Goal: Information Seeking & Learning: Check status

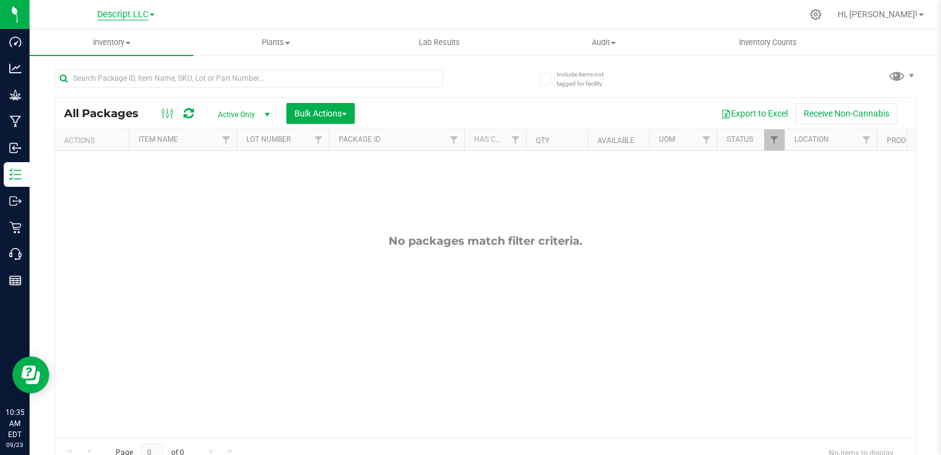
click at [148, 16] on span "Descript LLC" at bounding box center [122, 14] width 51 height 11
click at [138, 74] on link "Green [PERSON_NAME] Venture LLC." at bounding box center [126, 76] width 180 height 17
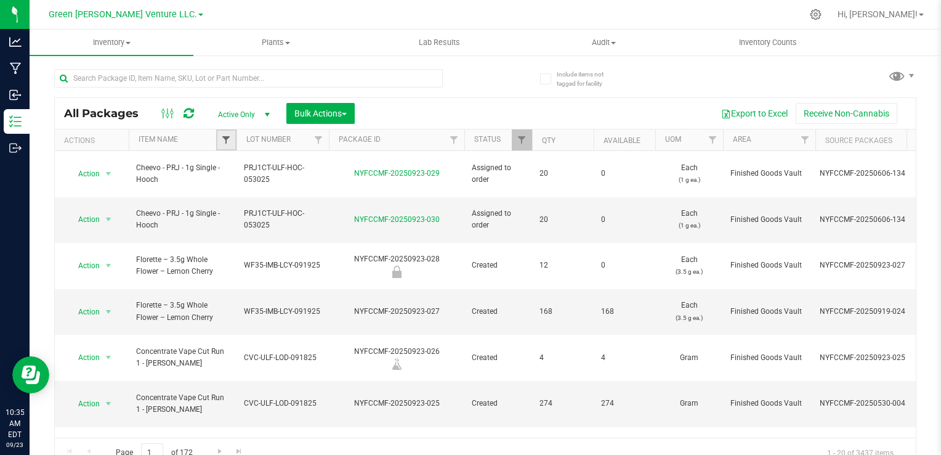
click at [227, 140] on span "Filter" at bounding box center [226, 140] width 10 height 10
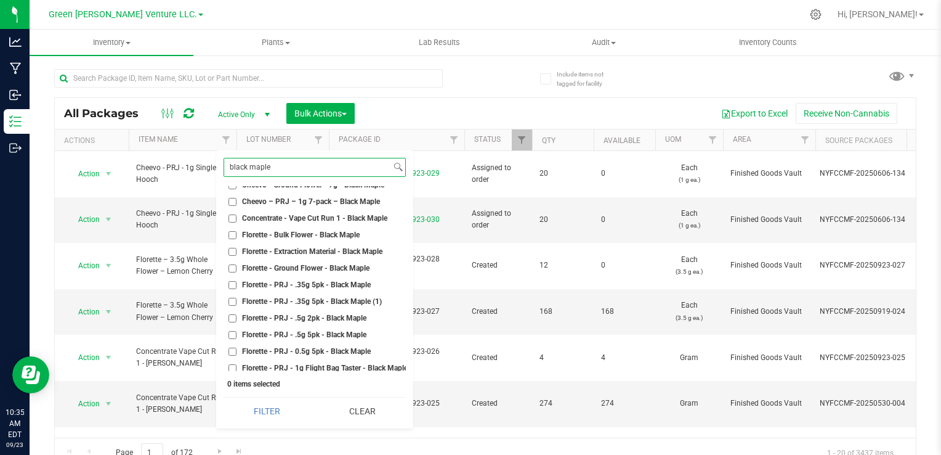
scroll to position [62, 0]
type input "black maple"
click at [309, 280] on span "Florette - PRJ - .35g 5pk - Black Maple" at bounding box center [306, 283] width 129 height 7
click at [237, 280] on input "Florette - PRJ - .35g 5pk - Black Maple" at bounding box center [233, 284] width 8 height 8
click at [309, 282] on span "Florette - PRJ - .35g 5pk - Black Maple" at bounding box center [306, 283] width 129 height 7
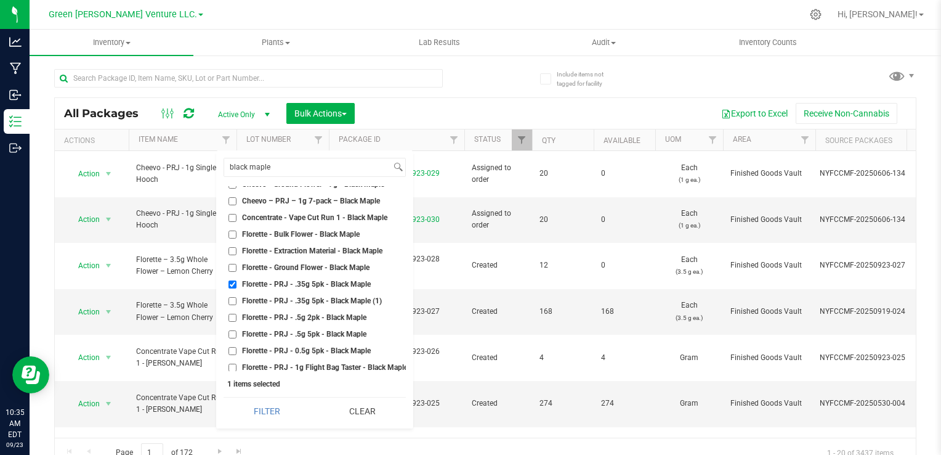
click at [237, 282] on input "Florette - PRJ - .35g 5pk - Black Maple" at bounding box center [233, 284] width 8 height 8
checkbox input "false"
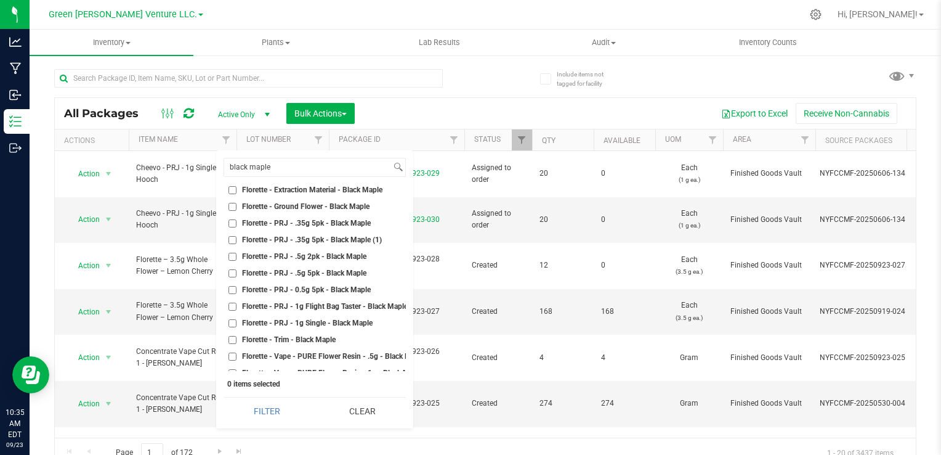
scroll to position [123, 0]
click at [328, 289] on span "Florette - PRJ - 0.5g 5pk - Black Maple" at bounding box center [306, 288] width 129 height 7
click at [237, 289] on input "Florette - PRJ - 0.5g 5pk - Black Maple" at bounding box center [233, 289] width 8 height 8
checkbox input "true"
click at [349, 270] on span "Florette - PRJ - .5g 5pk - Black Maple" at bounding box center [304, 272] width 124 height 7
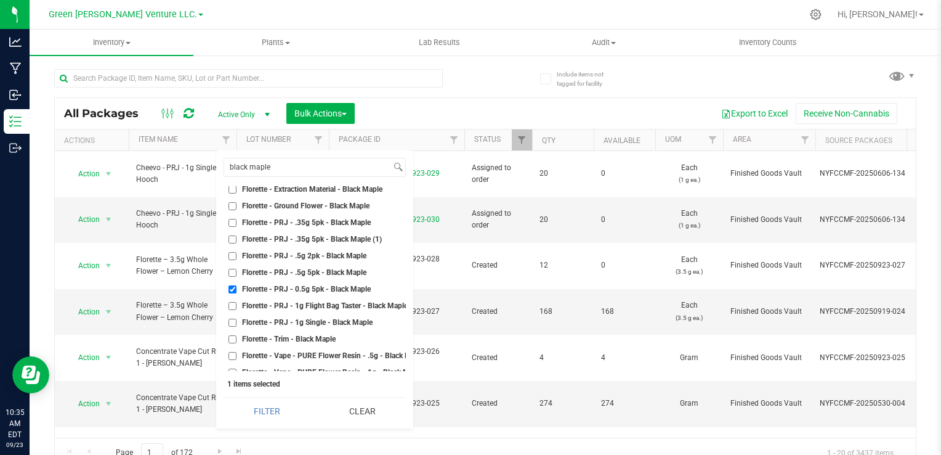
click at [237, 270] on input "Florette - PRJ - .5g 5pk - Black Maple" at bounding box center [233, 273] width 8 height 8
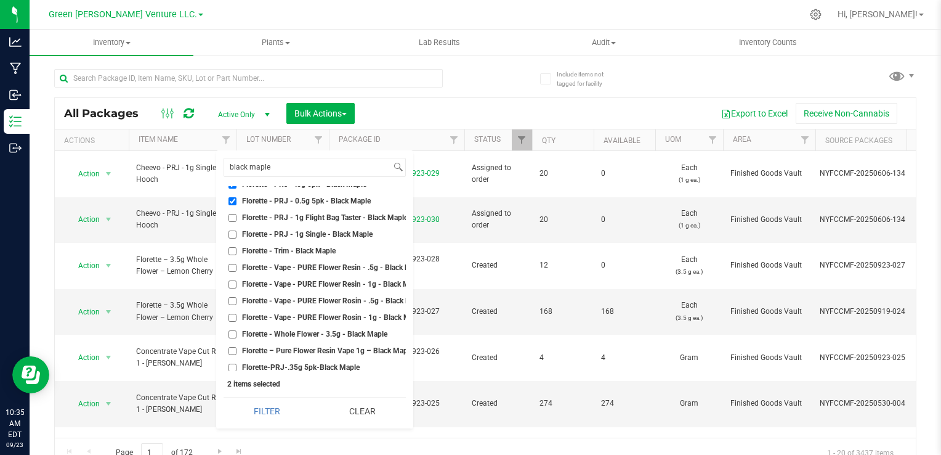
scroll to position [224, 0]
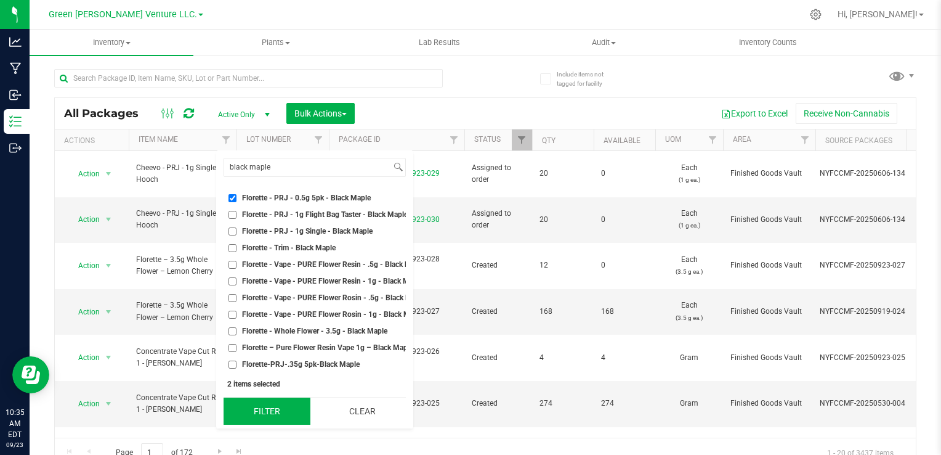
click at [278, 415] on button "Filter" at bounding box center [267, 410] width 87 height 27
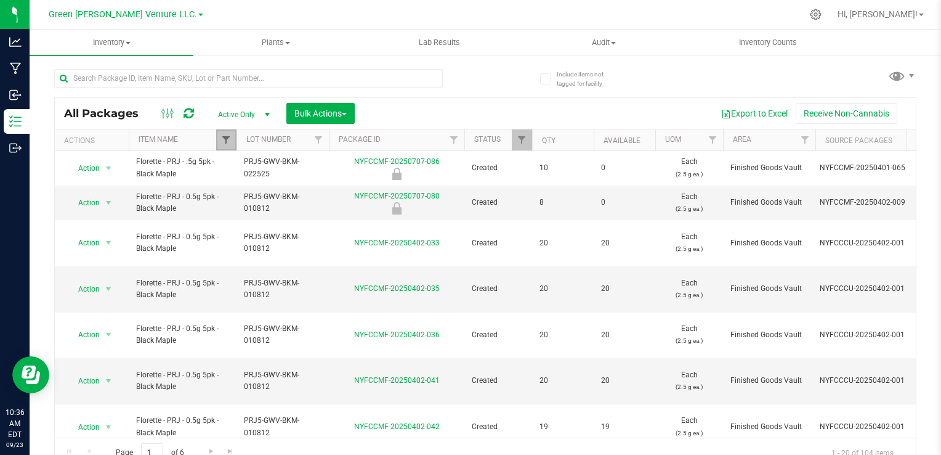
click at [229, 140] on span "Filter" at bounding box center [226, 140] width 10 height 10
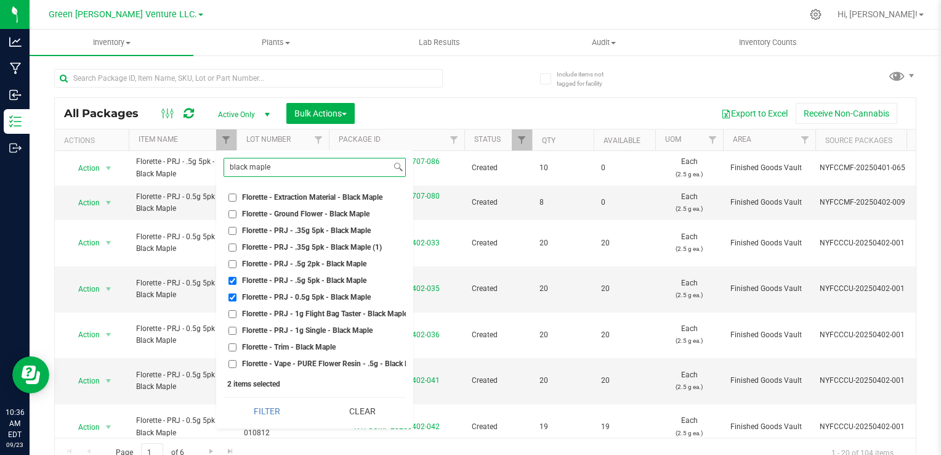
scroll to position [100, 0]
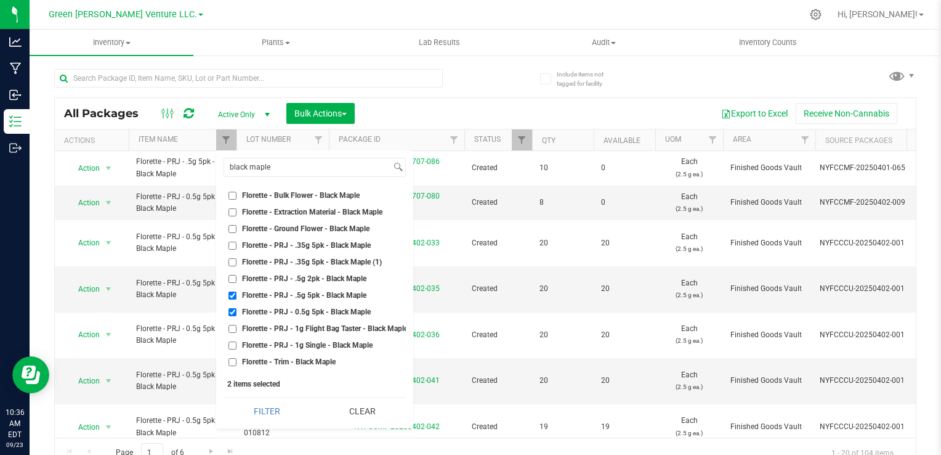
click at [238, 293] on label "Florette - PRJ - .5g 5pk - Black Maple" at bounding box center [298, 295] width 138 height 8
click at [237, 293] on input "Florette - PRJ - .5g 5pk - Black Maple" at bounding box center [233, 295] width 8 height 8
checkbox input "false"
click at [241, 312] on label "Florette - PRJ - 0.5g 5pk - Black Maple" at bounding box center [300, 312] width 142 height 8
click at [237, 312] on input "Florette - PRJ - 0.5g 5pk - Black Maple" at bounding box center [233, 312] width 8 height 8
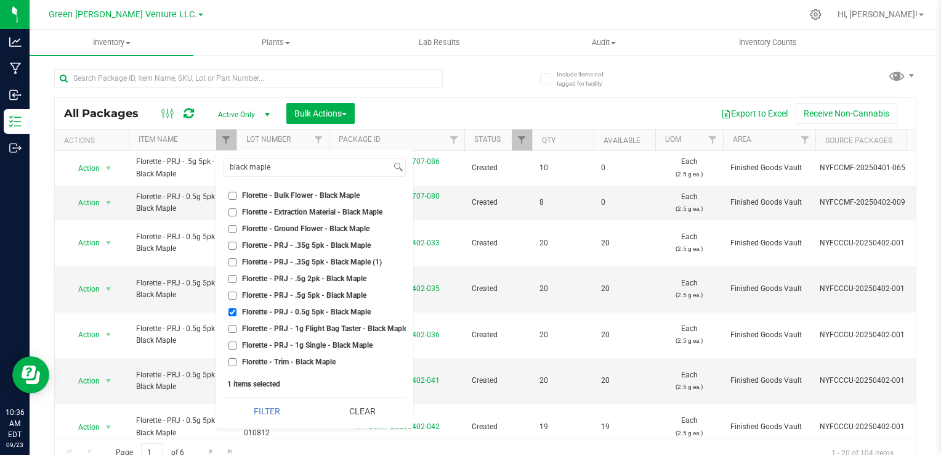
checkbox input "false"
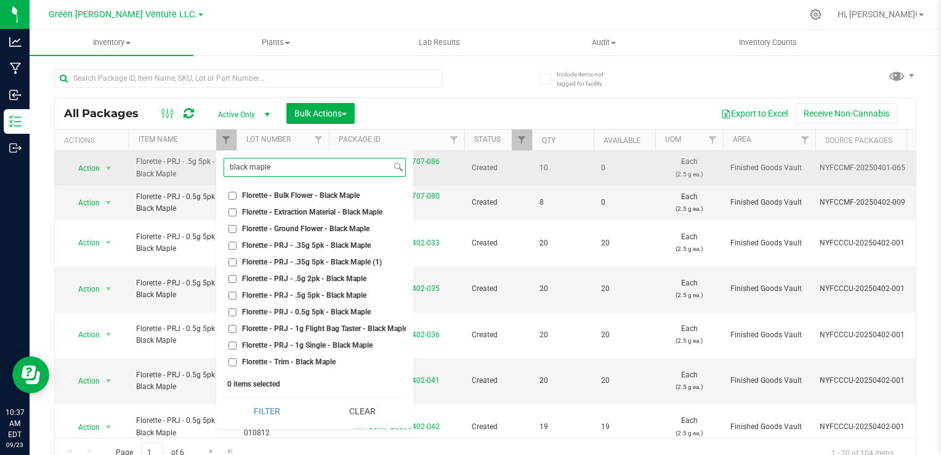
drag, startPoint x: 328, startPoint y: 168, endPoint x: 205, endPoint y: 171, distance: 123.3
click at [205, 171] on body "Analytics Manufacturing Inbound Inventory Outbound 10:37 AM EDT [DATE] 09/23 Gr…" at bounding box center [470, 227] width 941 height 455
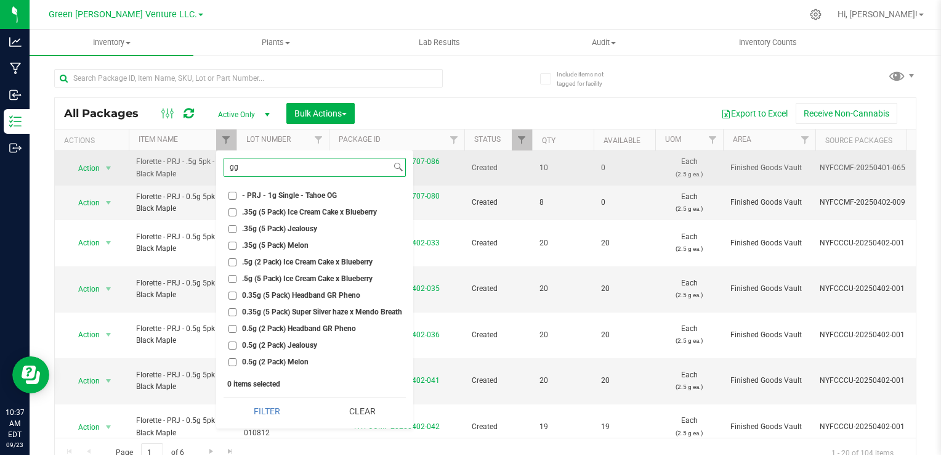
scroll to position [27, 0]
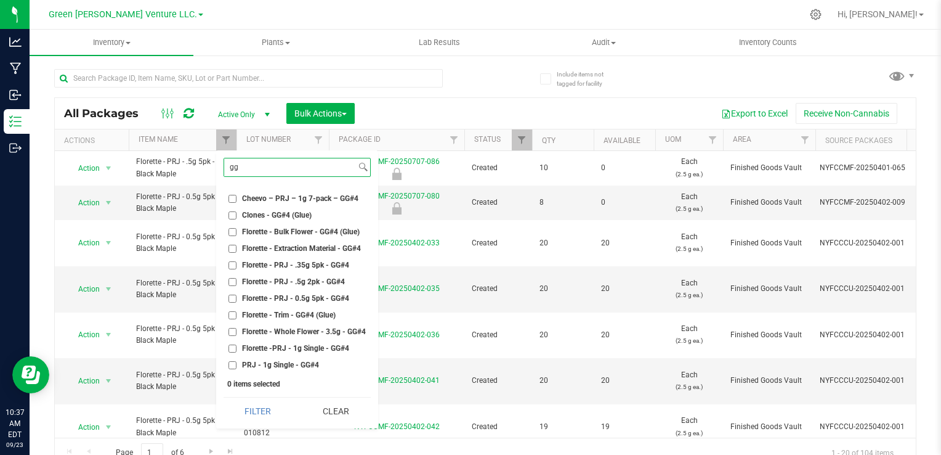
type input "gg"
click at [277, 295] on span "Florette - PRJ - 0.5g 5pk - GG#4" at bounding box center [295, 298] width 107 height 7
click at [237, 295] on input "Florette - PRJ - 0.5g 5pk - GG#4" at bounding box center [233, 299] width 8 height 8
checkbox input "true"
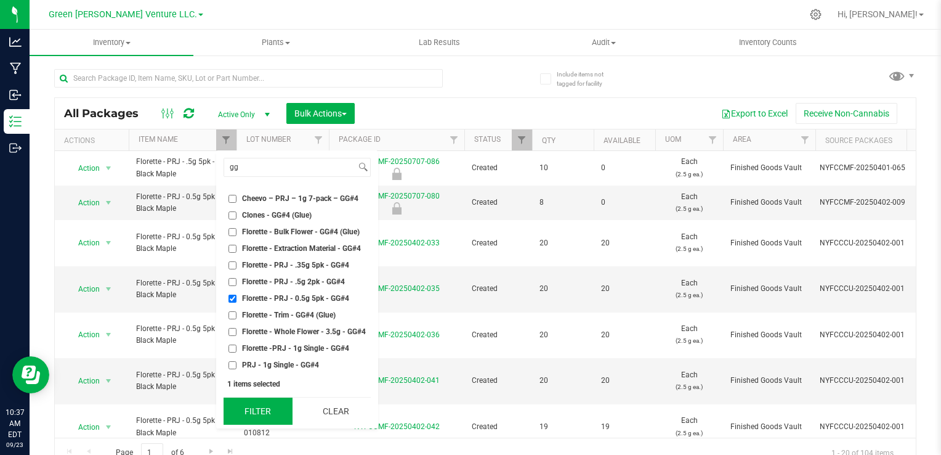
click at [278, 412] on button "Filter" at bounding box center [258, 410] width 69 height 27
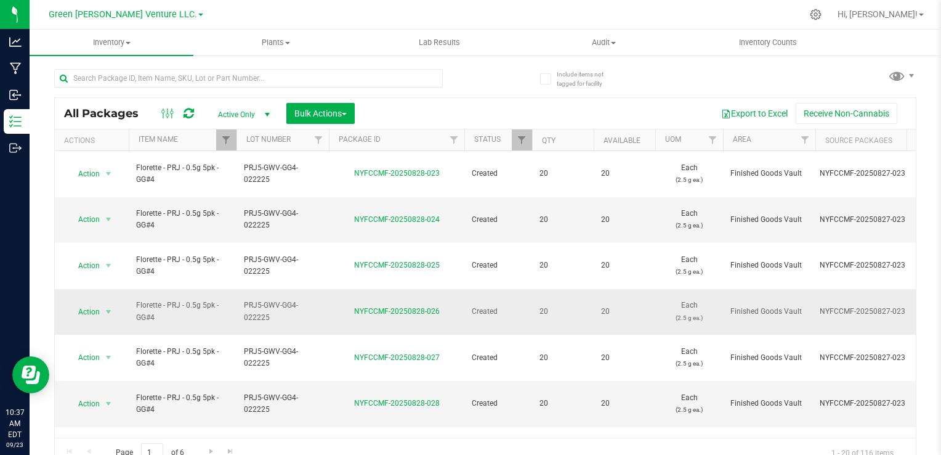
drag, startPoint x: 241, startPoint y: 257, endPoint x: 266, endPoint y: 275, distance: 30.8
click at [266, 289] on td "PRJ5-GWV-GG4-022225" at bounding box center [283, 312] width 92 height 46
click at [430, 307] on link "NYFCCMF-20250828-026" at bounding box center [397, 311] width 86 height 9
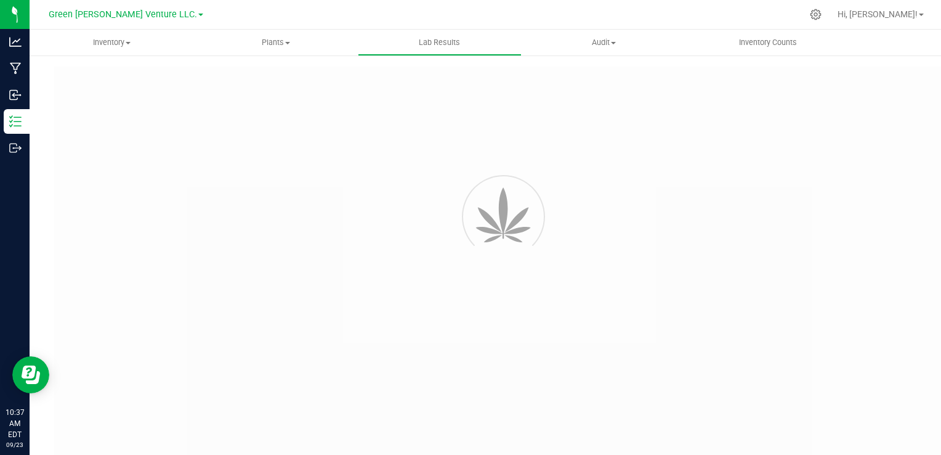
type input "NYFCCCU-20250306-002"
type input "12181"
type input "NYFCCCU-20250306-002"
type input "[DATE] 1:26 AM"
type input "[DATE]"
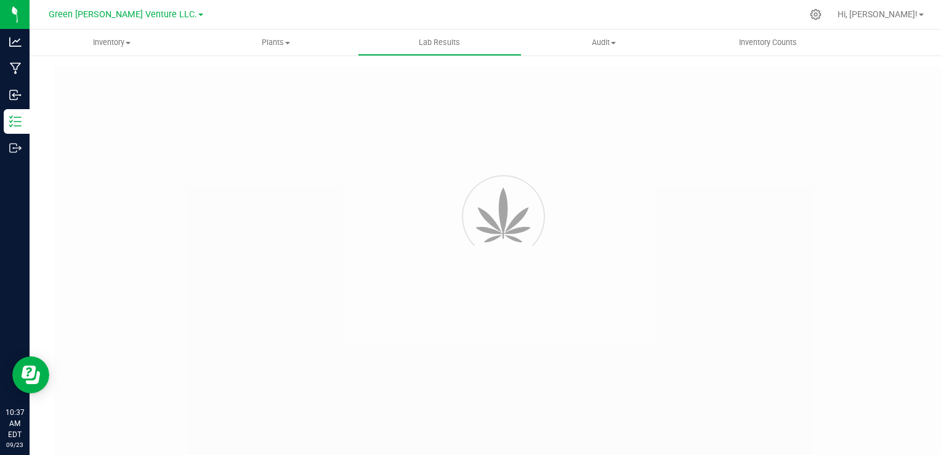
type input "[URL][DOMAIN_NAME]"
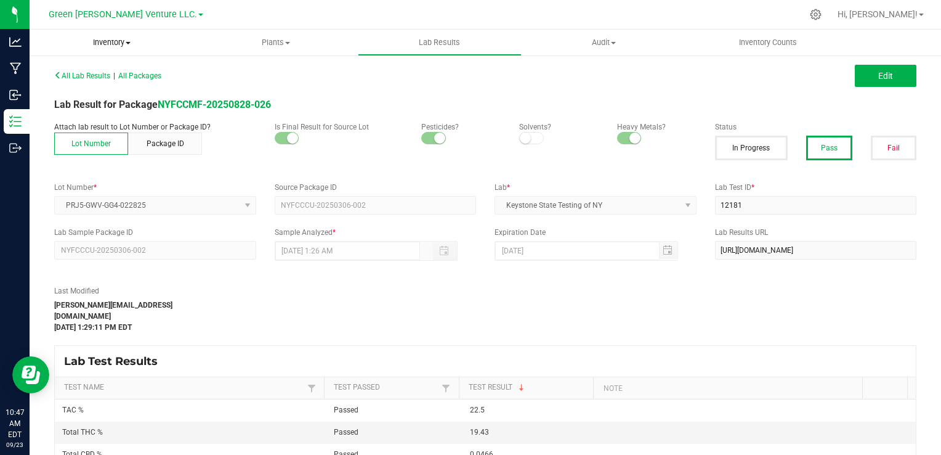
click at [105, 38] on span "Inventory" at bounding box center [112, 42] width 164 height 11
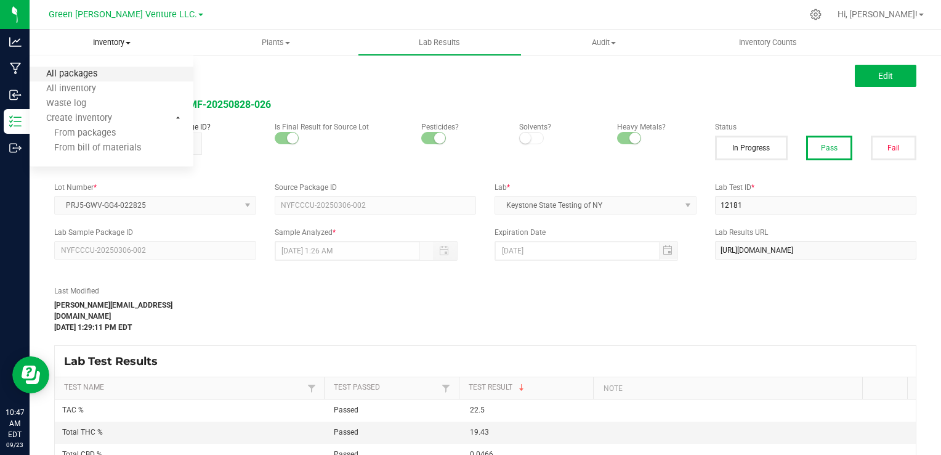
click at [111, 78] on span "All packages" at bounding box center [72, 74] width 84 height 10
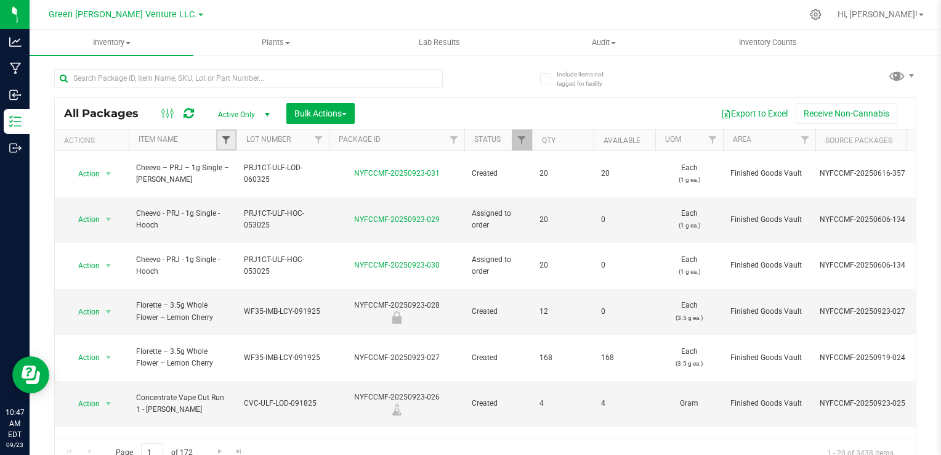
click at [229, 139] on span "Filter" at bounding box center [226, 140] width 10 height 10
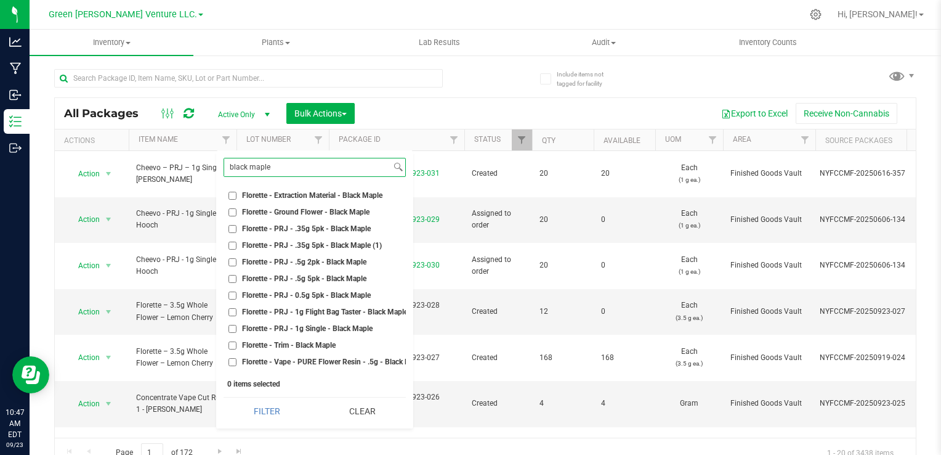
scroll to position [123, 0]
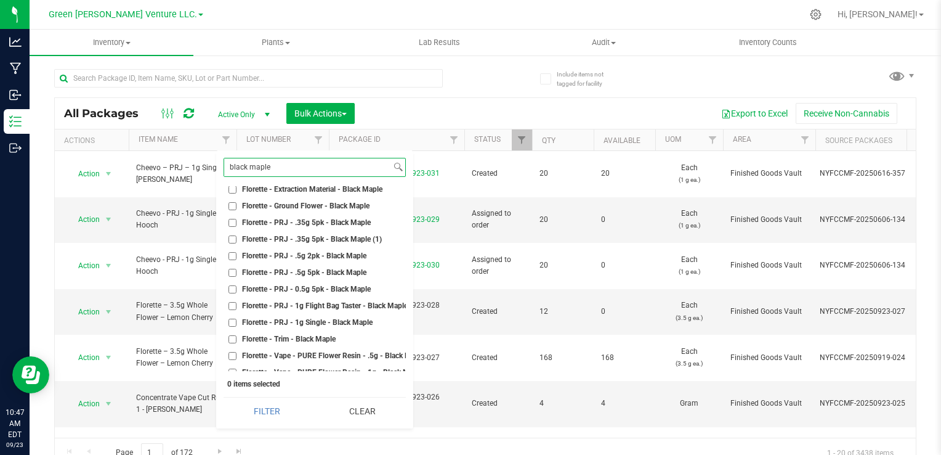
type input "black maple"
click at [335, 275] on span "Florette - PRJ - .5g 5pk - Black Maple" at bounding box center [304, 272] width 124 height 7
click at [237, 275] on input "Florette - PRJ - .5g 5pk - Black Maple" at bounding box center [233, 273] width 8 height 8
checkbox input "true"
click at [324, 292] on span "Florette - PRJ - 0.5g 5pk - Black Maple" at bounding box center [306, 288] width 129 height 7
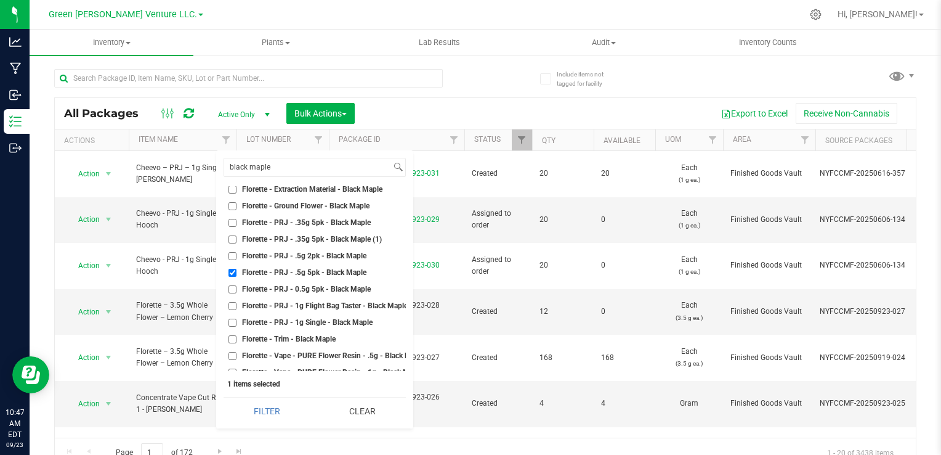
click at [237, 292] on input "Florette - PRJ - 0.5g 5pk - Black Maple" at bounding box center [233, 289] width 8 height 8
checkbox input "true"
click at [272, 409] on button "Filter" at bounding box center [267, 410] width 87 height 27
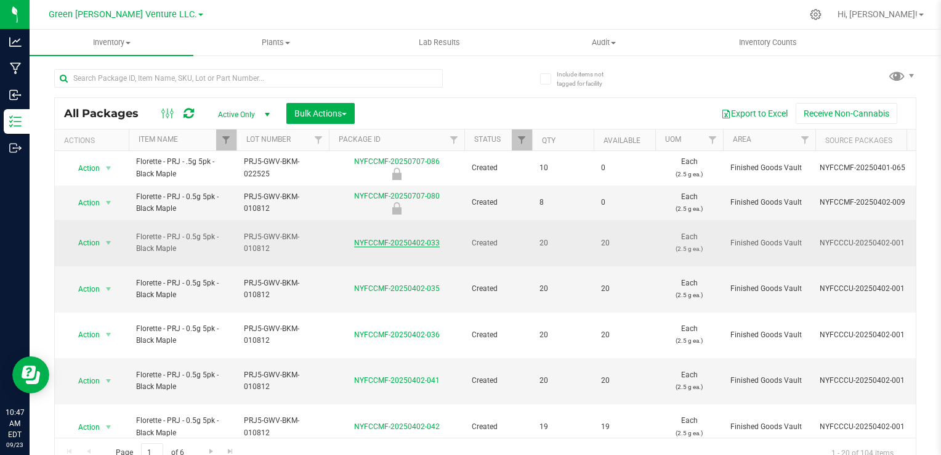
click at [392, 238] on link "NYFCCMF-20250402-033" at bounding box center [397, 242] width 86 height 9
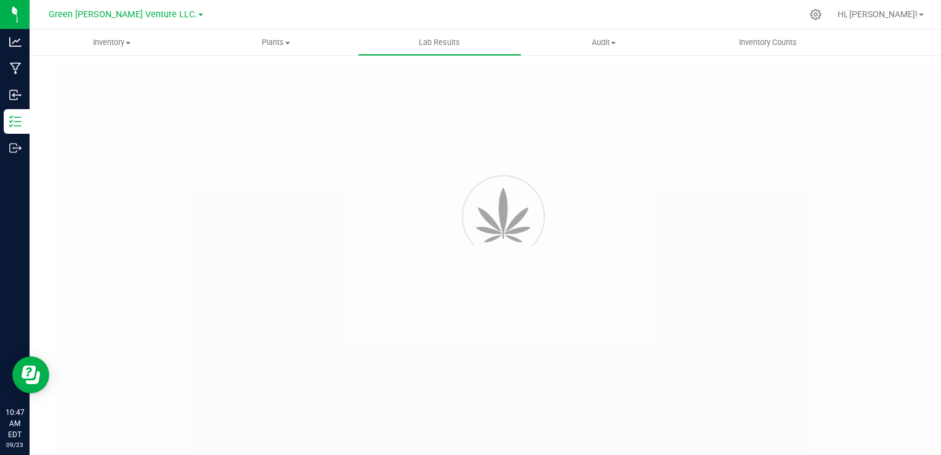
type input "NYFCCMF-20250402-047"
type input "20250109-[PERSON_NAME]-006"
type input "NYFCCMF-20250402-047"
type input "[DATE] 5:00 AM"
type input "[DATE]"
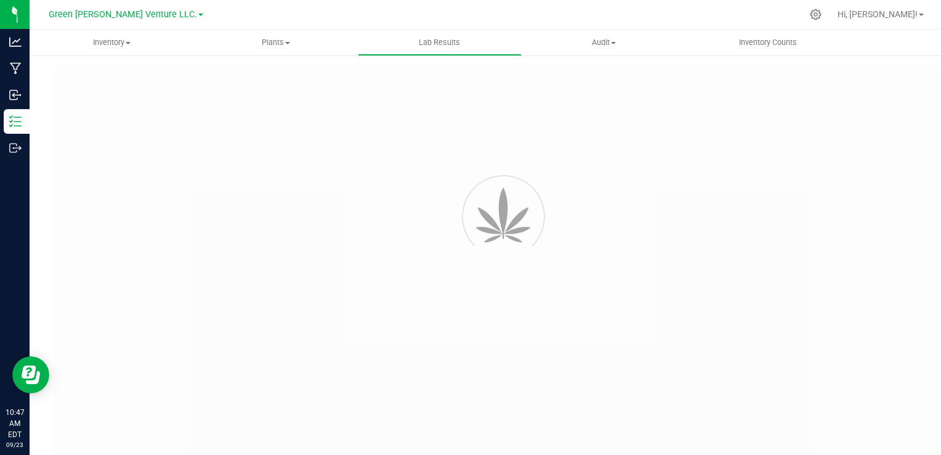
type input "[URL][DOMAIN_NAME]"
